Goal: Check status: Check status

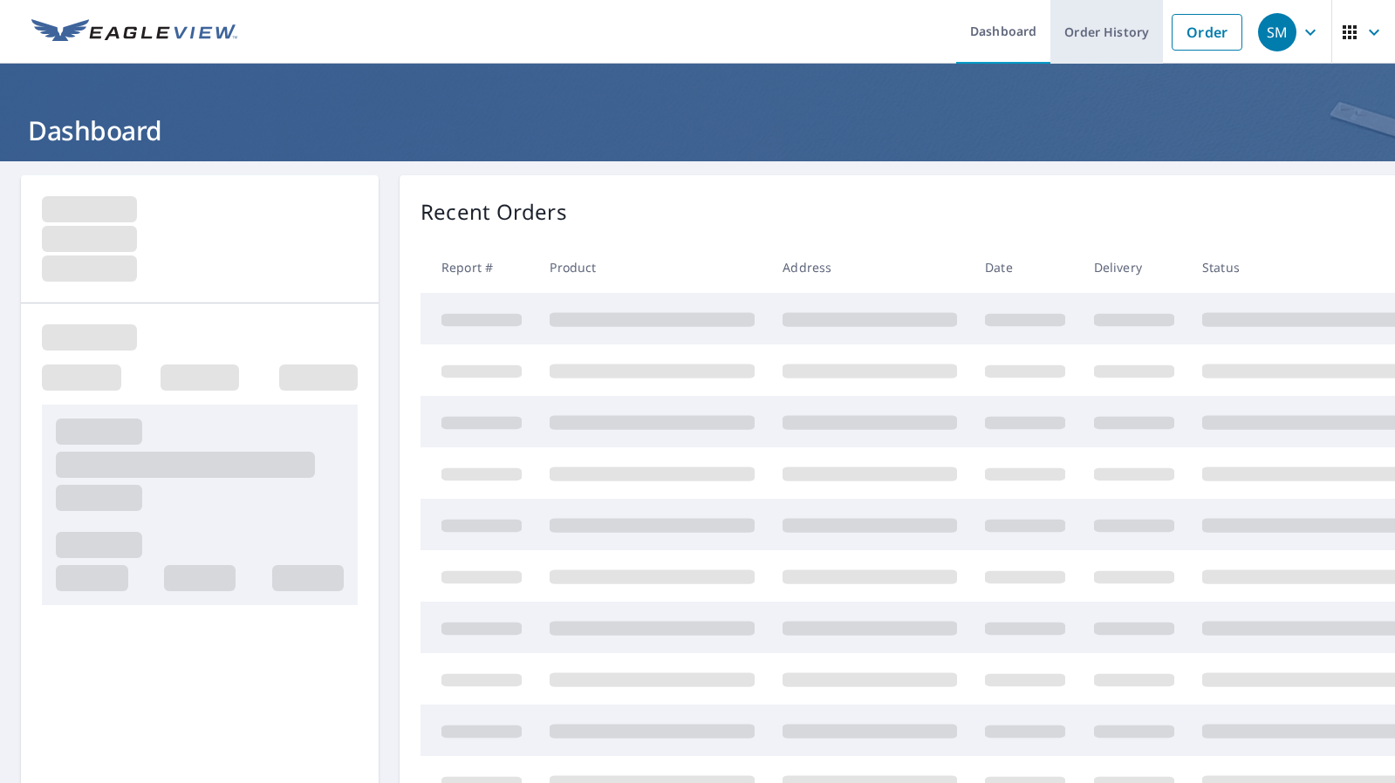
click at [1119, 42] on link "Order History" at bounding box center [1106, 32] width 113 height 64
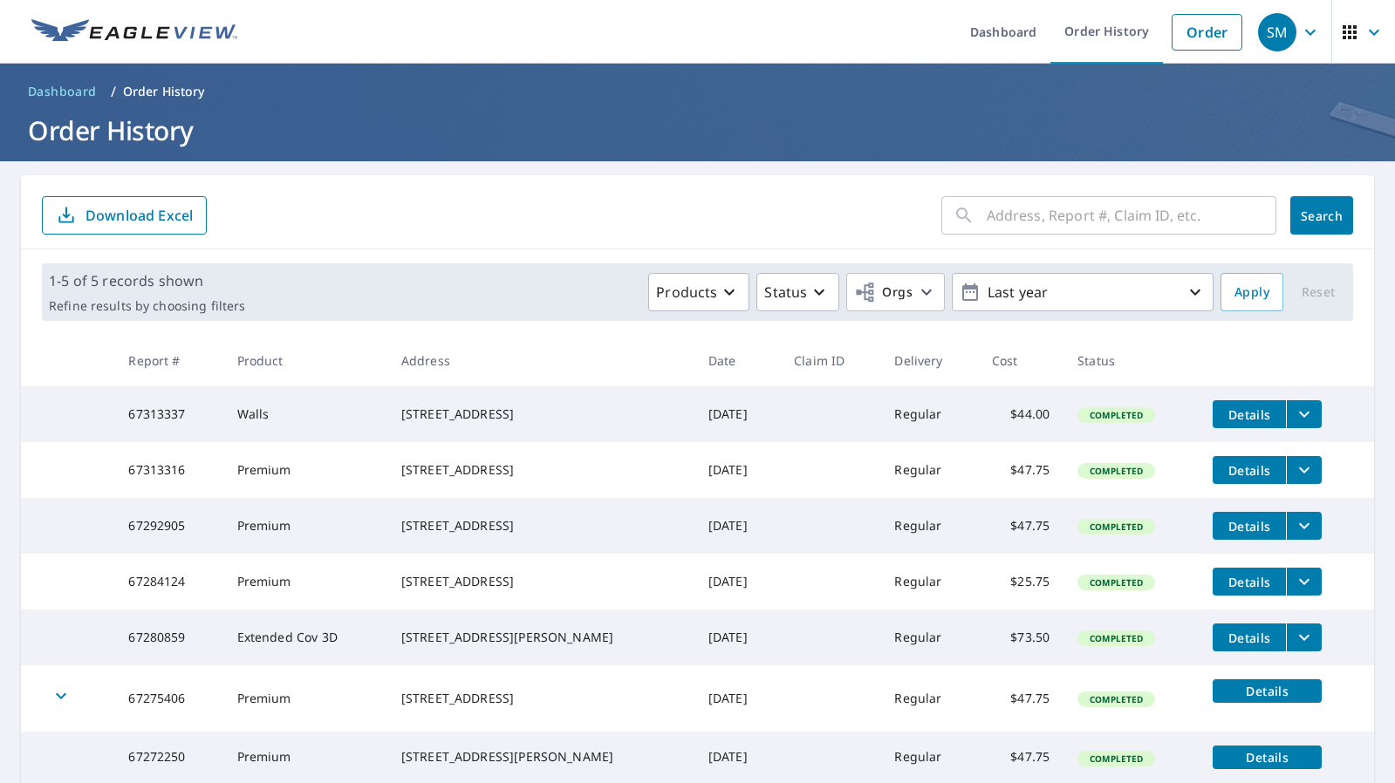
click at [977, 222] on div "​" at bounding box center [1108, 215] width 335 height 38
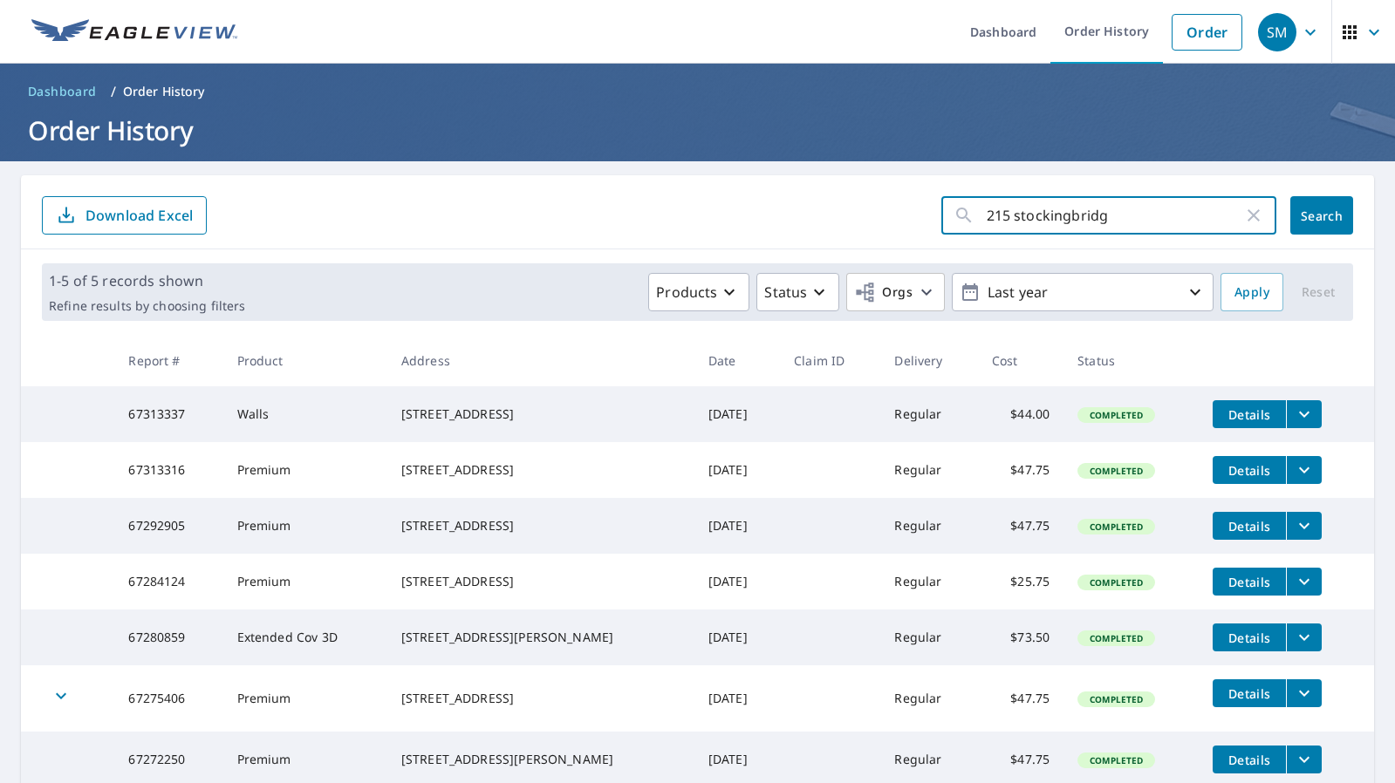
type input "215 stockingbridge"
click at [1321, 215] on button "Search" at bounding box center [1321, 215] width 63 height 38
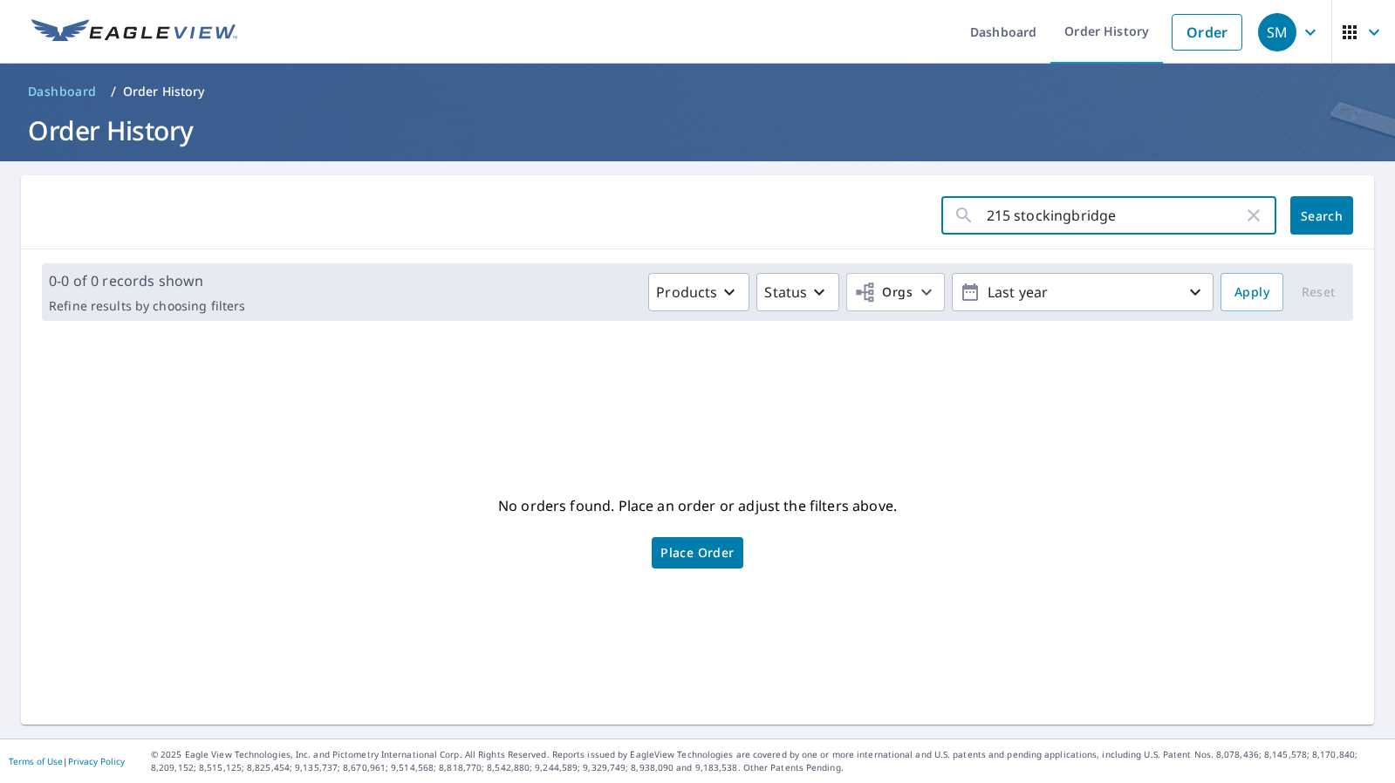
drag, startPoint x: 1047, startPoint y: 216, endPoint x: 1147, endPoint y: 214, distance: 99.5
click at [1147, 214] on input "215 stockingbridge" at bounding box center [1114, 215] width 256 height 49
type input "215 stock"
click at [1321, 215] on button "Search" at bounding box center [1321, 215] width 63 height 38
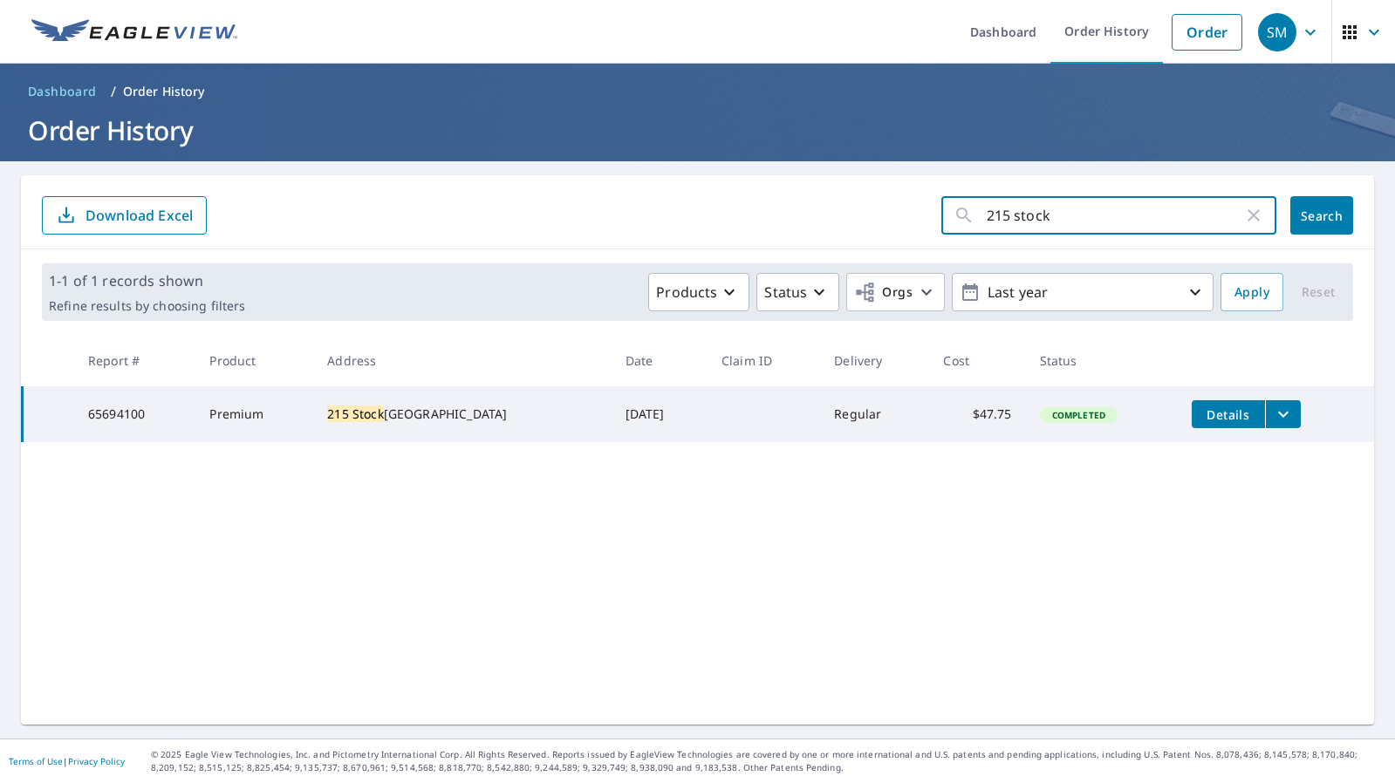
click at [1057, 203] on input "215 stock" at bounding box center [1114, 215] width 256 height 49
type input "13400"
click at [1321, 215] on button "Search" at bounding box center [1321, 215] width 63 height 38
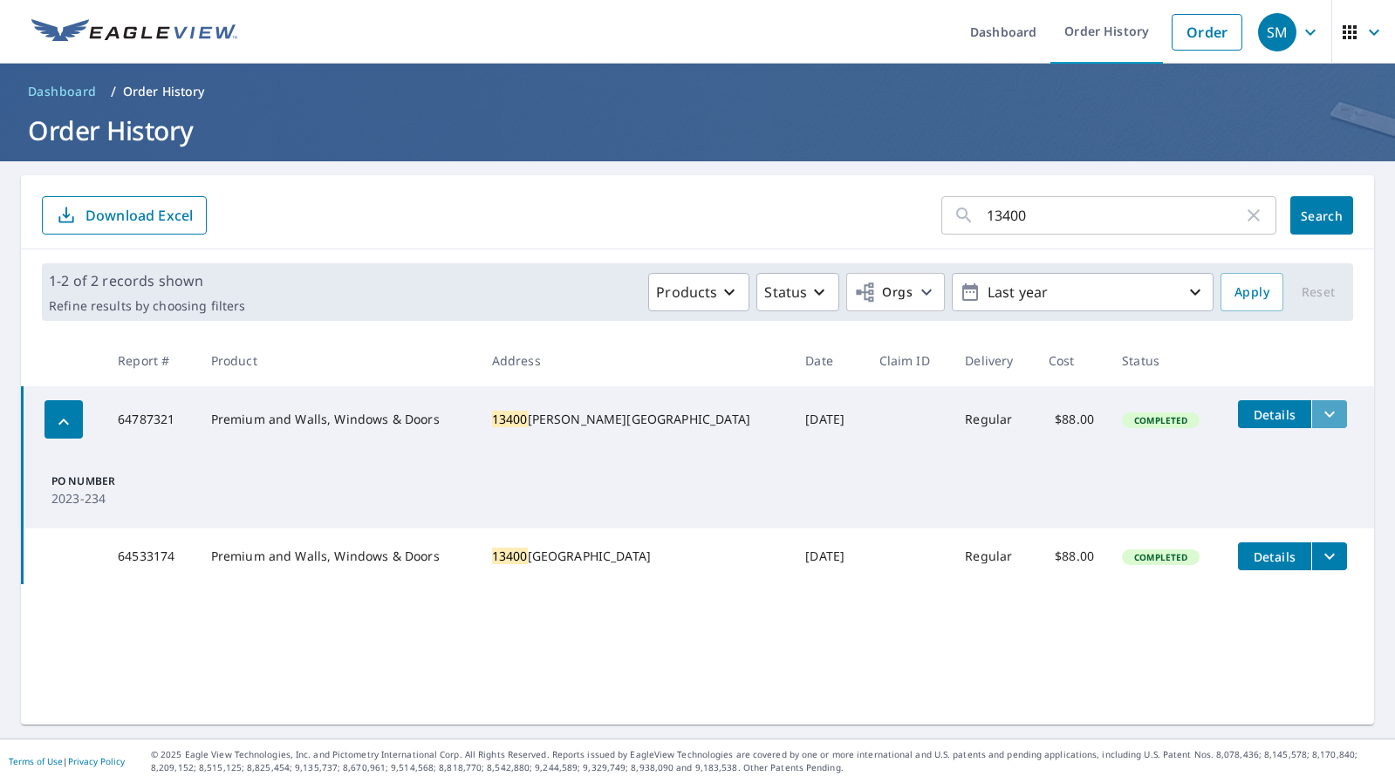
click at [1316, 426] on button "filesDropdownBtn-64787321" at bounding box center [1329, 414] width 36 height 28
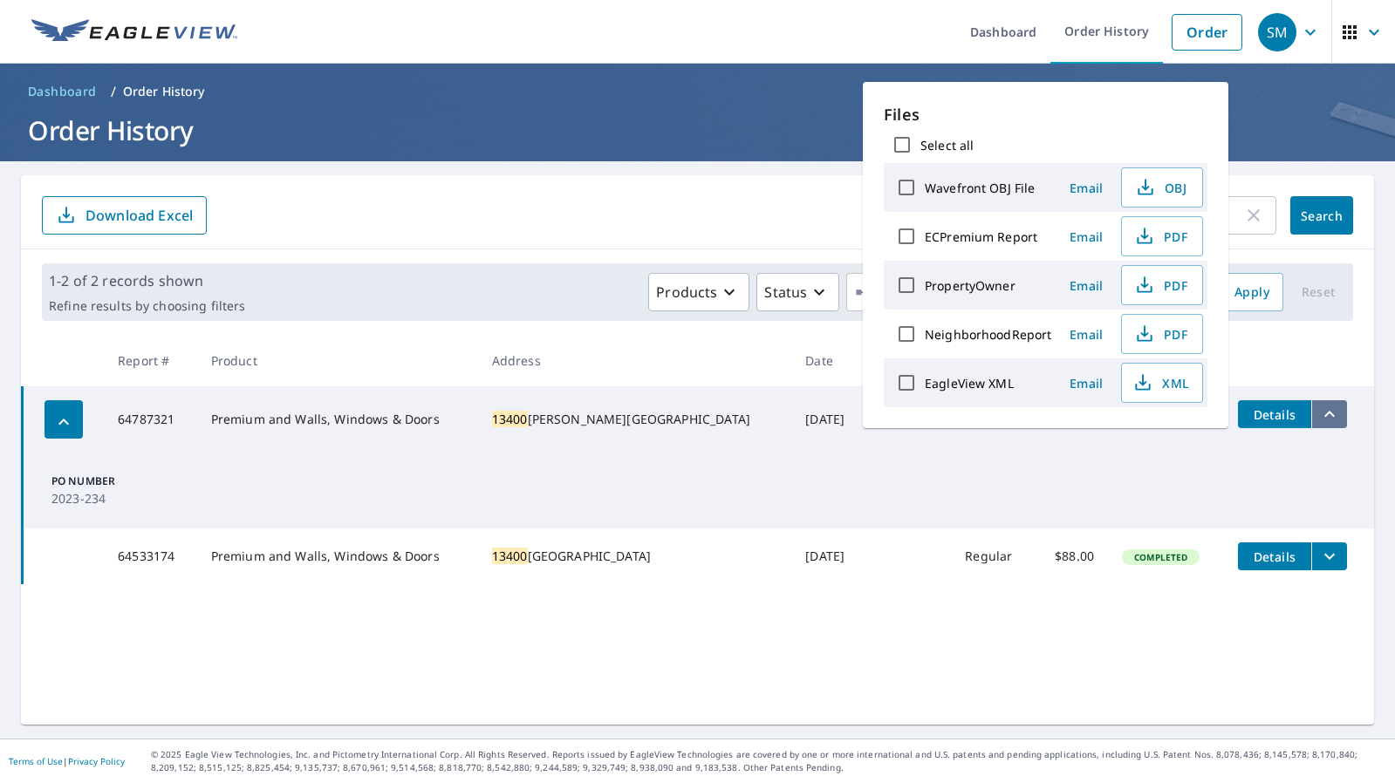
click at [1316, 426] on button "filesDropdownBtn-64787321" at bounding box center [1329, 414] width 36 height 28
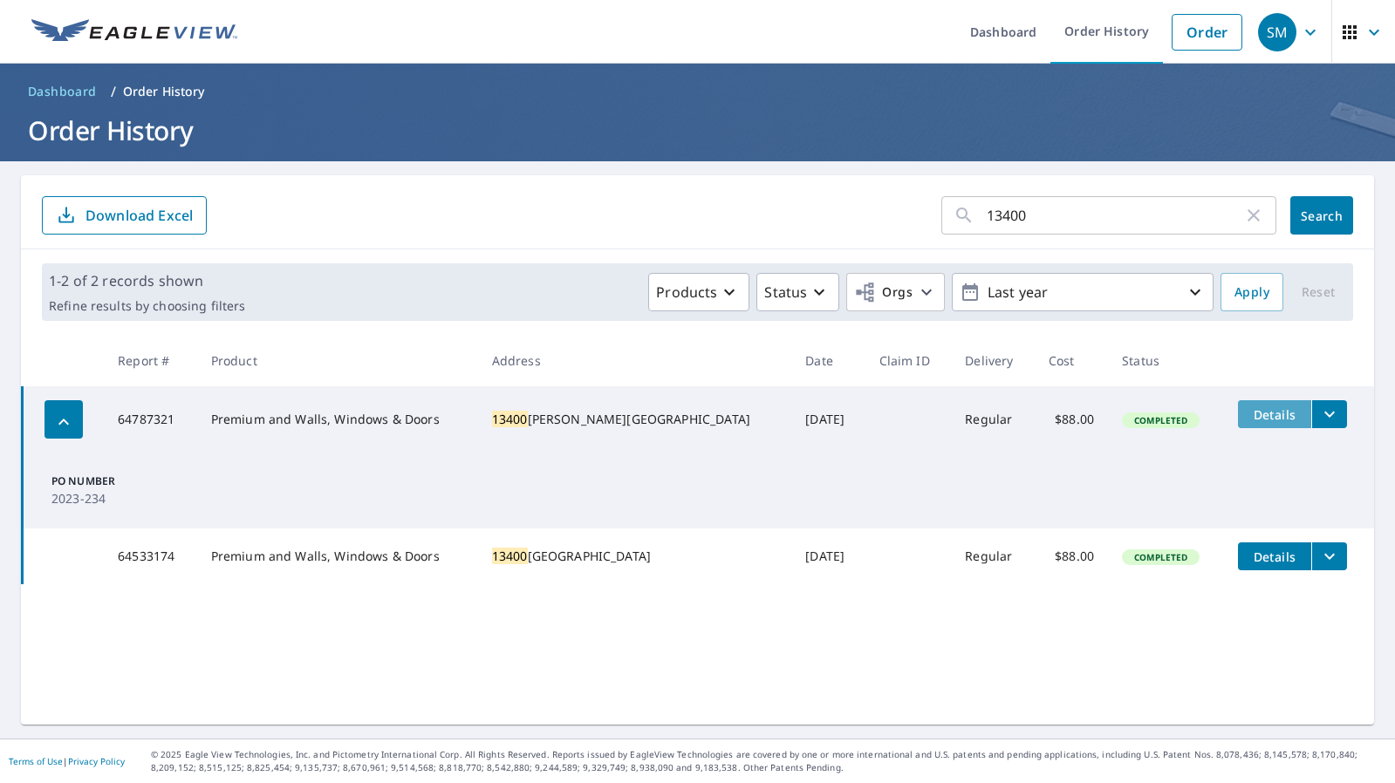
click at [1263, 416] on span "Details" at bounding box center [1274, 414] width 52 height 17
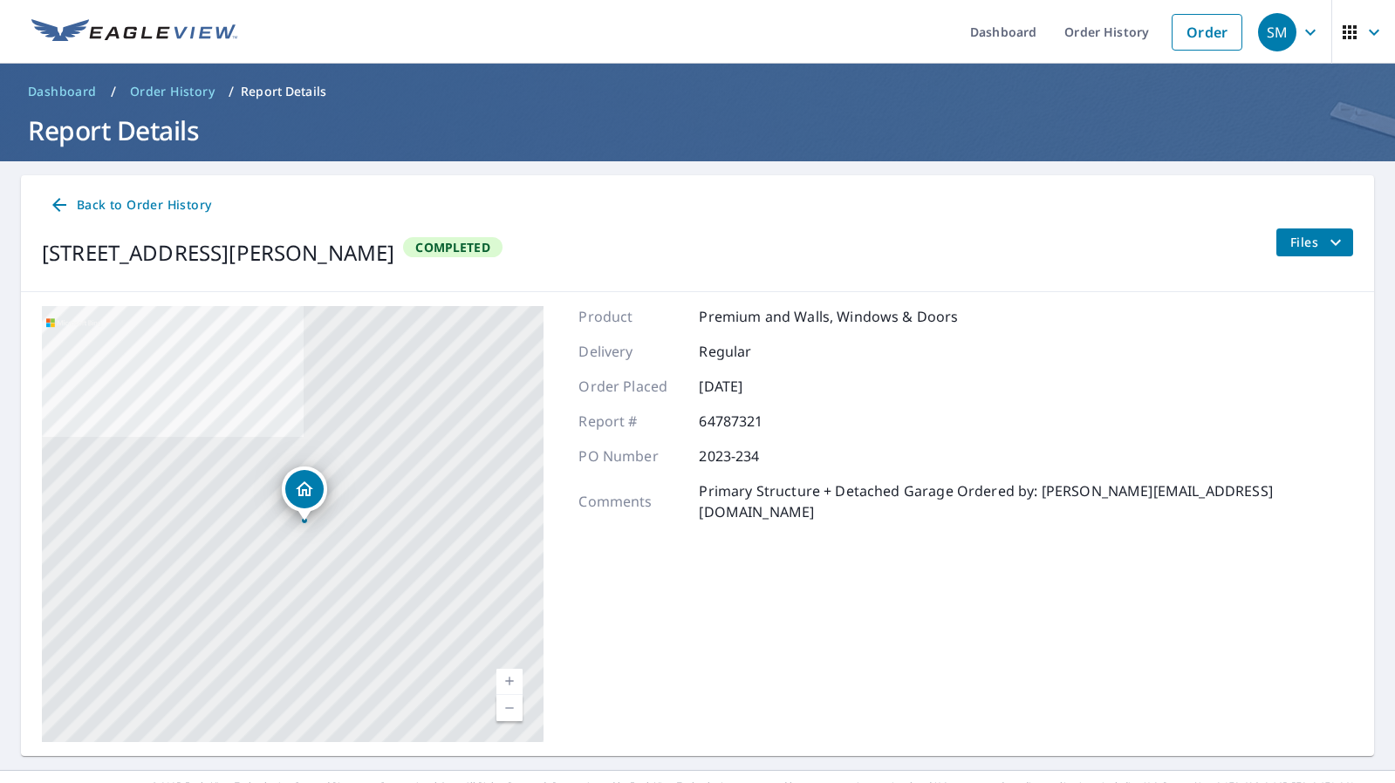
click at [188, 201] on span "Back to Order History" at bounding box center [130, 205] width 162 height 22
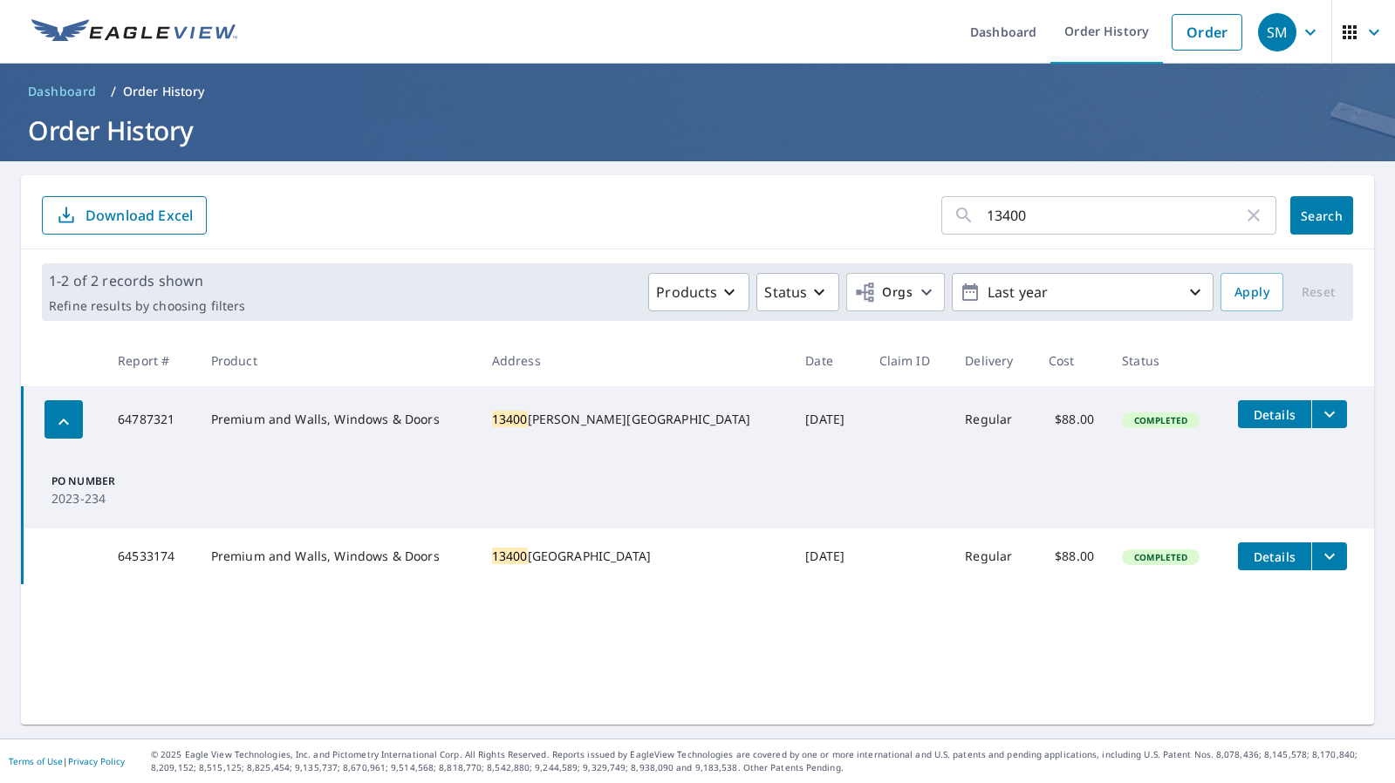
click at [1286, 560] on span "Details" at bounding box center [1274, 557] width 52 height 17
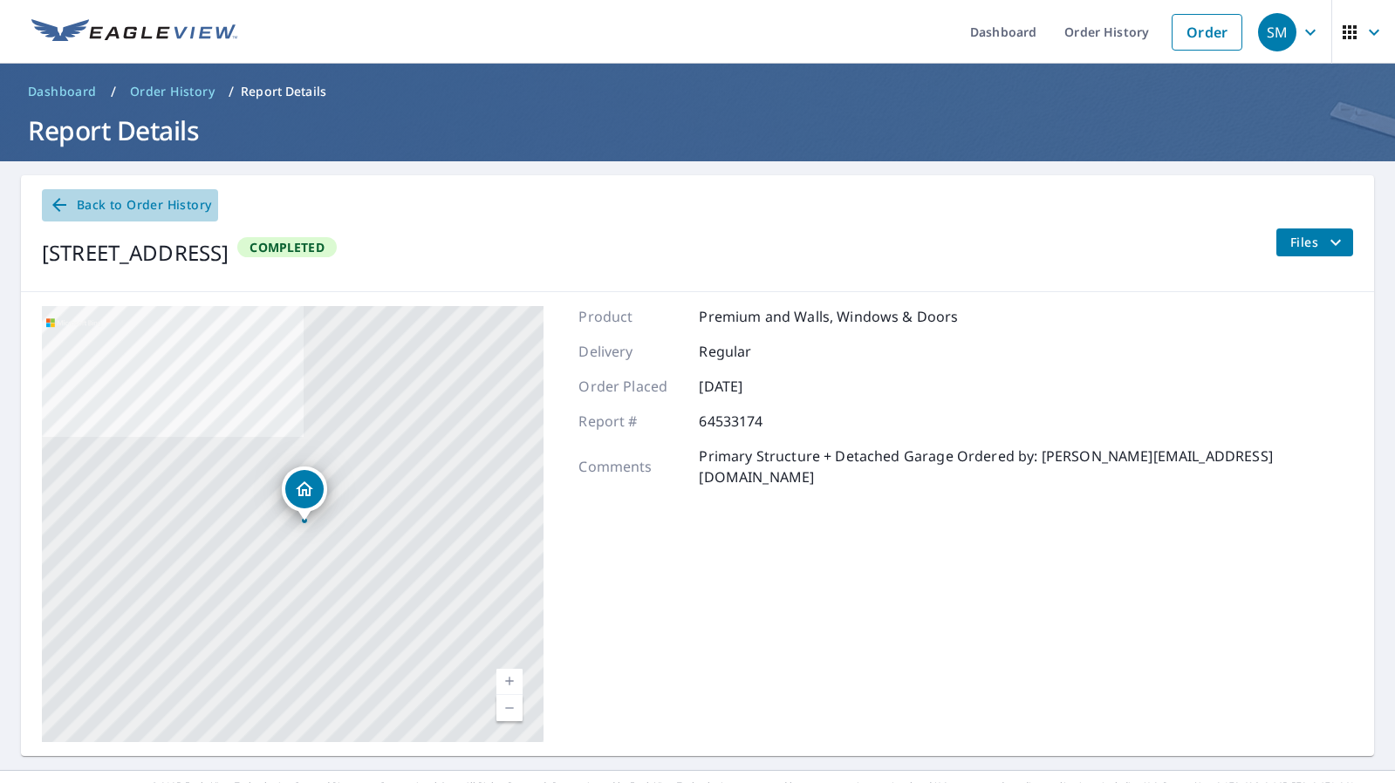
click at [106, 198] on span "Back to Order History" at bounding box center [130, 205] width 162 height 22
